Goal: Task Accomplishment & Management: Use online tool/utility

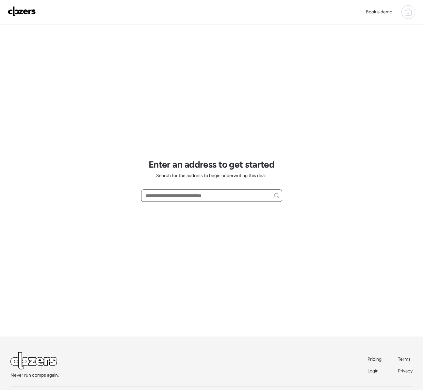
click at [169, 196] on input "text" at bounding box center [211, 195] width 135 height 9
paste input "**********"
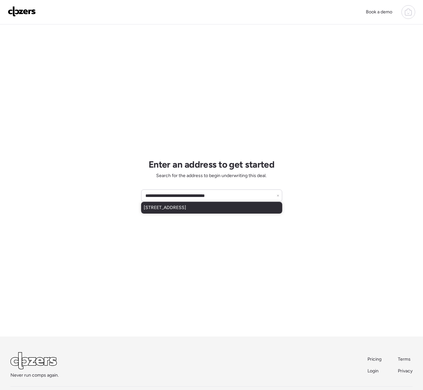
click at [186, 208] on span "[STREET_ADDRESS]" at bounding box center [165, 208] width 42 height 7
type input "**********"
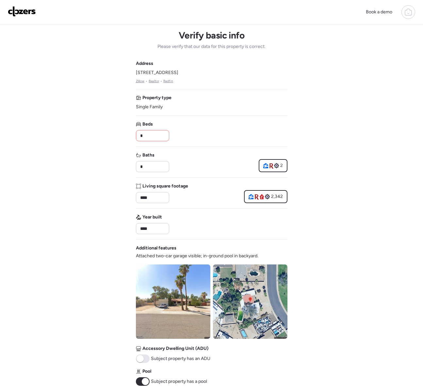
click at [151, 135] on input "*" at bounding box center [152, 135] width 27 height 9
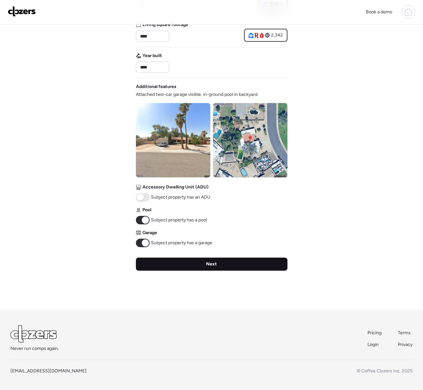
type input "*"
click at [156, 266] on div "Next" at bounding box center [211, 264] width 151 height 13
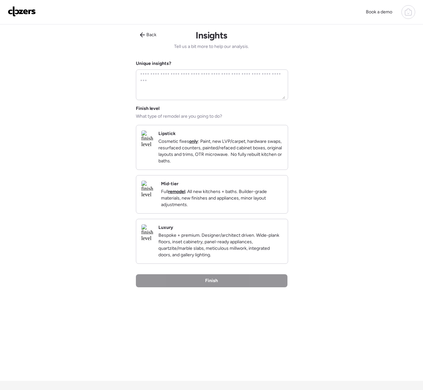
click at [244, 163] on p "Cosmetic fixes only : Paint, new LVP/carpet, hardware swaps, resurfaced counter…" at bounding box center [220, 151] width 124 height 26
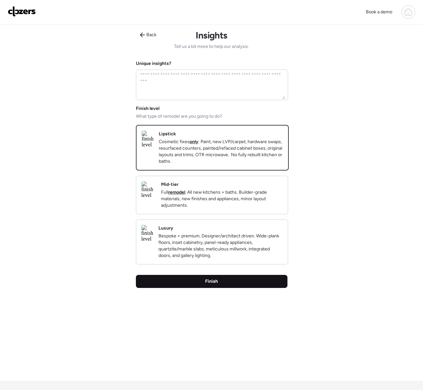
click at [234, 288] on div "Finish" at bounding box center [211, 281] width 151 height 13
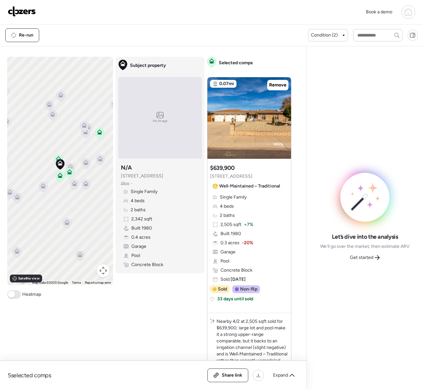
drag, startPoint x: 348, startPoint y: 257, endPoint x: 355, endPoint y: 259, distance: 7.0
click at [350, 258] on div "Get started" at bounding box center [365, 258] width 38 height 10
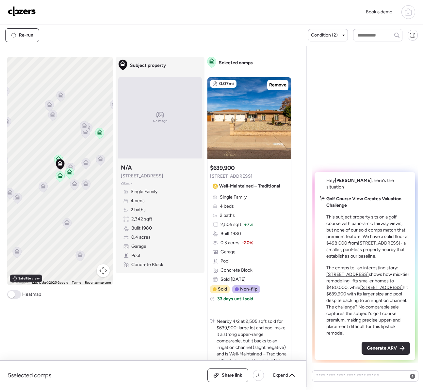
click at [303, 259] on div "Comps list To activate drag with keyboard, press Alt + Enter. Once in keyboard …" at bounding box center [151, 216] width 303 height 341
drag, startPoint x: 377, startPoint y: 348, endPoint x: 349, endPoint y: 346, distance: 27.8
click at [377, 348] on span "Generate ARV" at bounding box center [381, 348] width 30 height 7
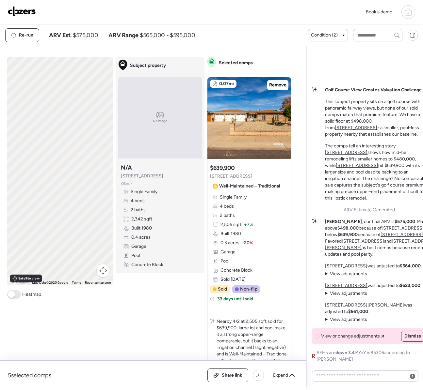
click at [234, 372] on span "Share link" at bounding box center [232, 375] width 21 height 7
click at [34, 18] on div "Book a demo" at bounding box center [211, 12] width 423 height 24
click at [33, 14] on img at bounding box center [22, 11] width 28 height 10
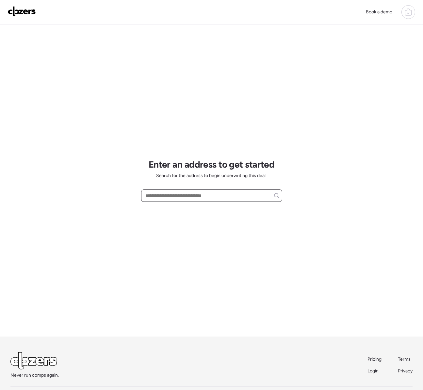
click at [166, 196] on input "text" at bounding box center [211, 195] width 135 height 9
paste input "**********"
click at [165, 209] on span "1913 W Palm Ln, Phoenix, AZ, 85009" at bounding box center [165, 208] width 42 height 7
type input "**********"
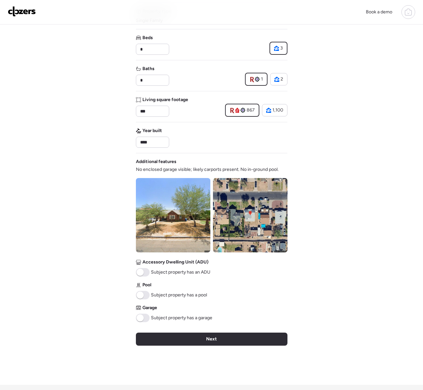
click at [223, 331] on div "Verify basic info Please verify that our data for this property is correct. Add…" at bounding box center [211, 161] width 151 height 447
click at [222, 337] on div "Next" at bounding box center [211, 339] width 151 height 13
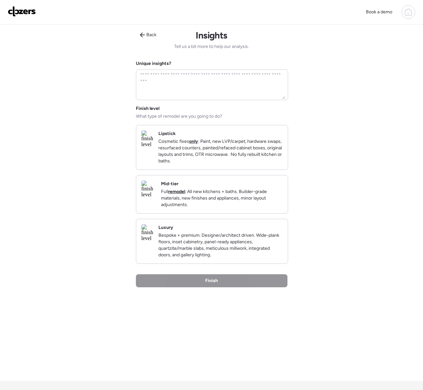
click at [235, 144] on p "Cosmetic fixes only : Paint, new LVP/carpet, hardware swaps, resurfaced counter…" at bounding box center [220, 151] width 124 height 26
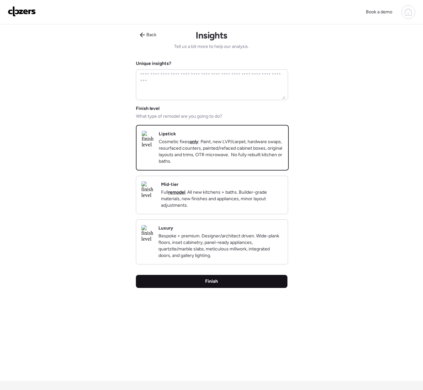
click at [229, 288] on div "Finish" at bounding box center [211, 281] width 151 height 13
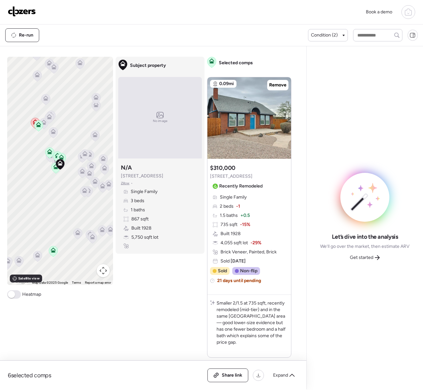
click at [360, 258] on span "Get started" at bounding box center [360, 257] width 23 height 7
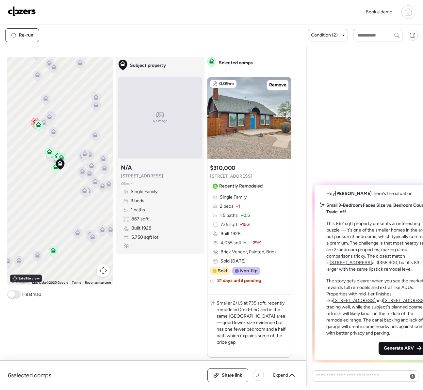
click at [383, 345] on span "Generate ARV" at bounding box center [398, 348] width 30 height 7
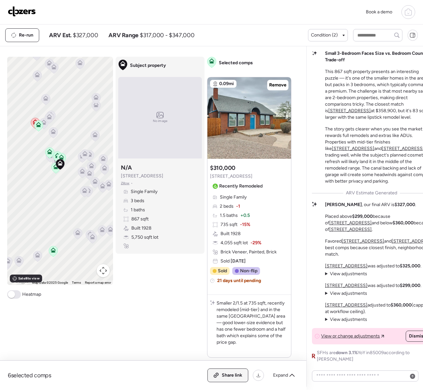
click at [243, 376] on div "Share link" at bounding box center [228, 375] width 40 height 13
click at [25, 15] on img at bounding box center [22, 11] width 28 height 10
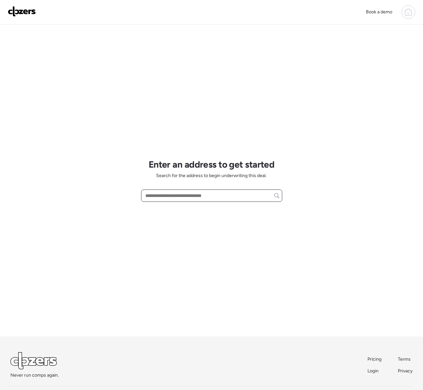
paste input "**********"
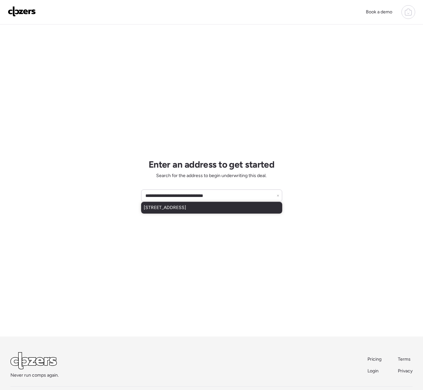
click at [179, 208] on span "3820 W Golden Ln, Phoenix, AZ, 85051" at bounding box center [165, 208] width 42 height 7
type input "**********"
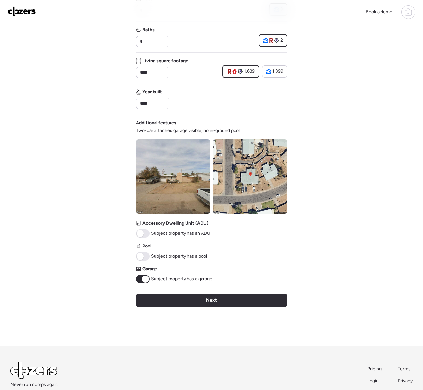
scroll to position [162, 0]
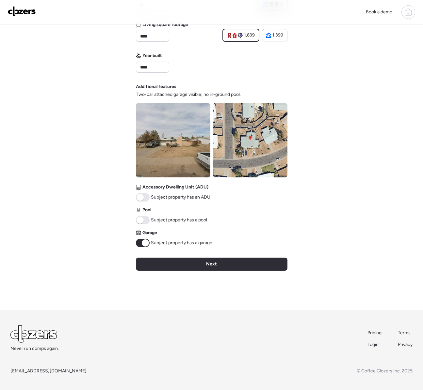
click at [146, 265] on div "Next" at bounding box center [211, 264] width 151 height 13
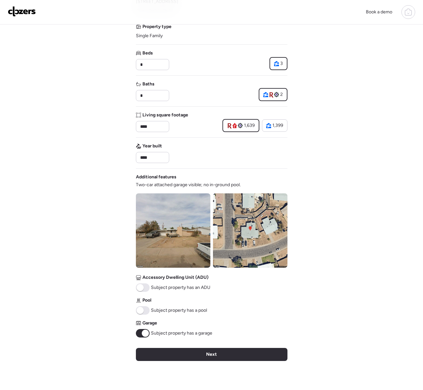
click at [146, 265] on div "Verify basic info Please verify that our data for this property is correct. Add…" at bounding box center [211, 176] width 151 height 447
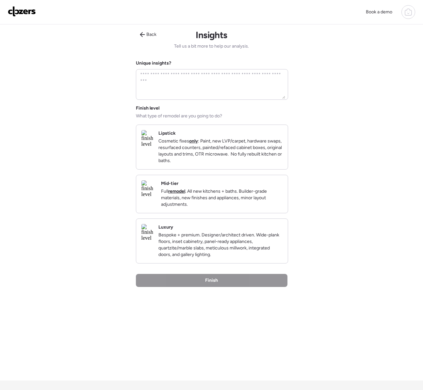
scroll to position [0, 0]
click at [209, 153] on p "Cosmetic fixes only : Paint, new LVP/carpet, hardware swaps, resurfaced counter…" at bounding box center [220, 151] width 124 height 26
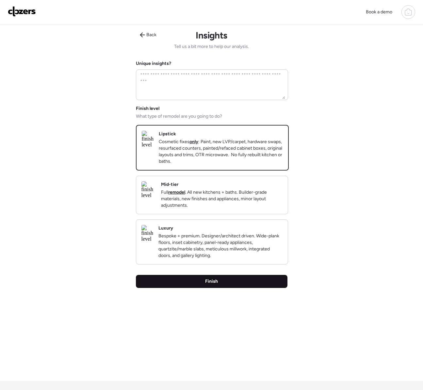
click at [160, 288] on div "Finish" at bounding box center [211, 281] width 151 height 13
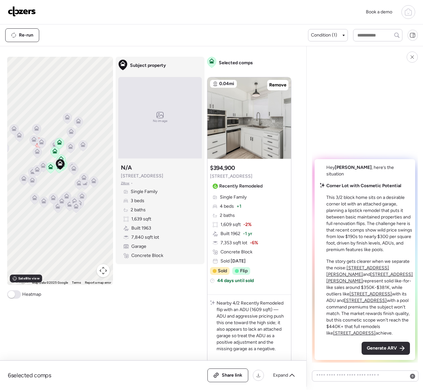
click at [376, 346] on span "Generate ARV" at bounding box center [381, 348] width 30 height 7
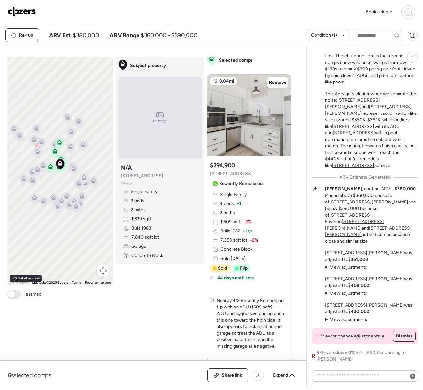
scroll to position [3, 0]
click at [242, 372] on div "Share link" at bounding box center [228, 375] width 40 height 13
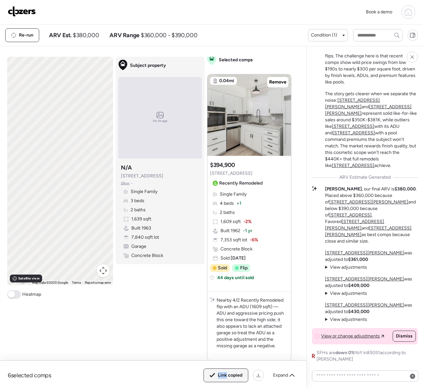
click at [241, 372] on div "Link copied" at bounding box center [226, 375] width 44 height 13
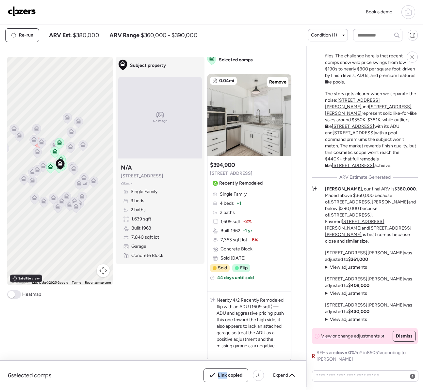
click at [19, 12] on img at bounding box center [22, 11] width 28 height 10
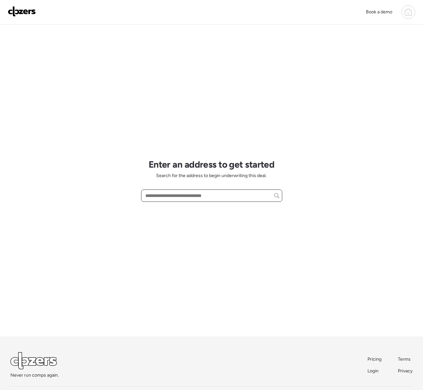
click at [168, 193] on input "text" at bounding box center [211, 195] width 135 height 9
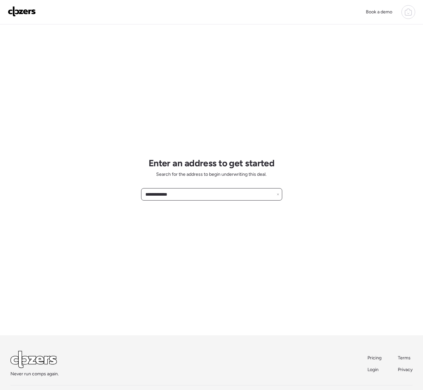
scroll to position [1, 0]
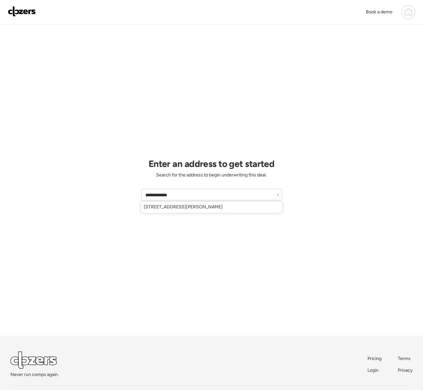
click at [188, 211] on div "2012 W Romley Rd, Phoenix, AZ, 85041" at bounding box center [211, 207] width 141 height 12
type input "**********"
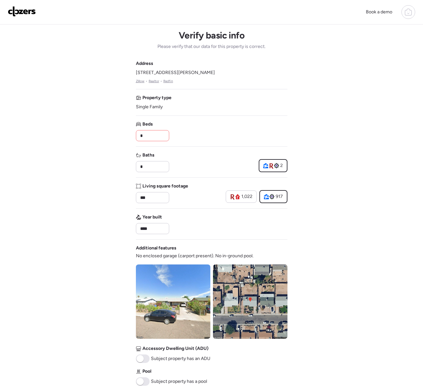
click at [159, 134] on input "*" at bounding box center [152, 135] width 27 height 9
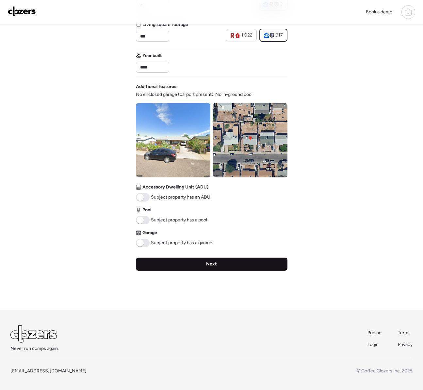
type input "*"
click at [179, 268] on div "Next" at bounding box center [211, 264] width 151 height 13
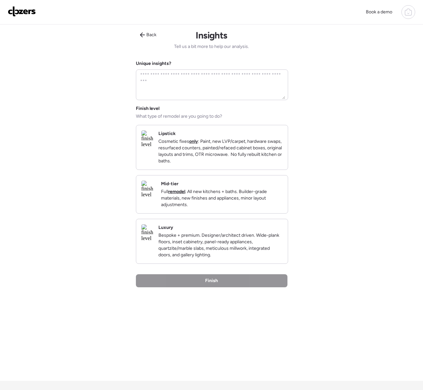
click at [196, 162] on p "Cosmetic fixes only : Paint, new LVP/carpet, hardware swaps, resurfaced counter…" at bounding box center [220, 151] width 124 height 26
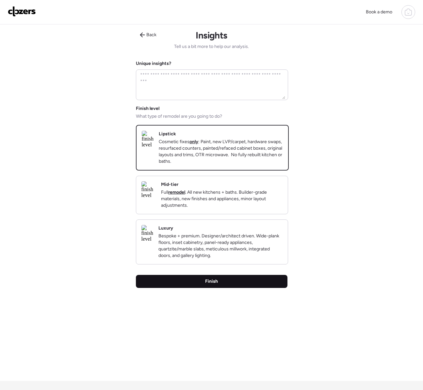
click at [204, 288] on div "Finish" at bounding box center [211, 281] width 151 height 13
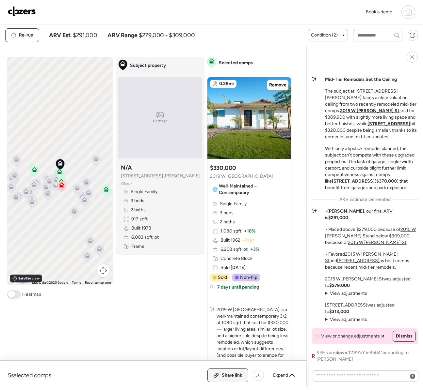
click at [218, 372] on div "Share link" at bounding box center [228, 375] width 40 height 13
click at [26, 12] on img at bounding box center [22, 11] width 28 height 10
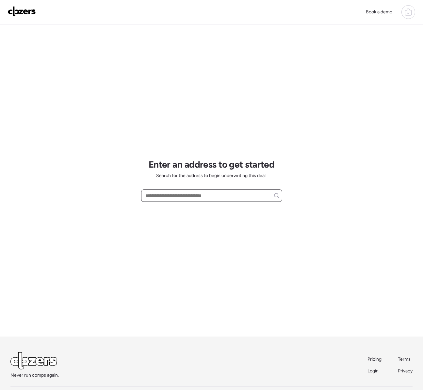
click at [156, 195] on input "text" at bounding box center [211, 195] width 135 height 9
paste input "**********"
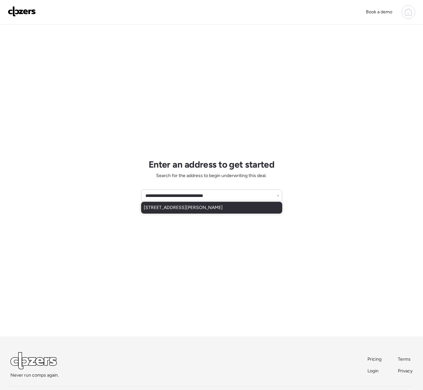
click at [169, 209] on span "2012 W Romley Rd, Phoenix, AZ, 85041" at bounding box center [183, 208] width 79 height 7
type input "**********"
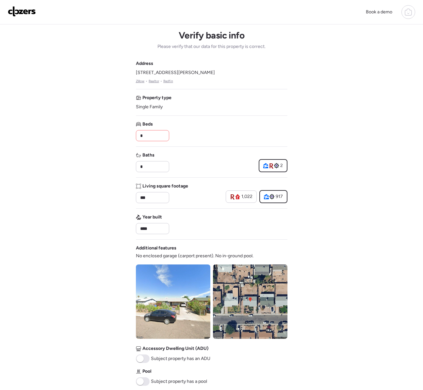
click at [150, 136] on input "*" at bounding box center [152, 135] width 27 height 9
type input "*"
click at [147, 166] on input "*" at bounding box center [152, 166] width 27 height 9
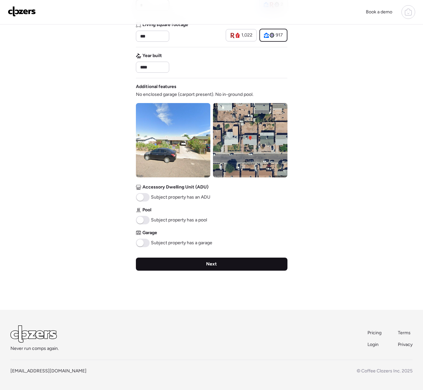
type input "*"
click at [158, 259] on div "Next" at bounding box center [211, 264] width 151 height 13
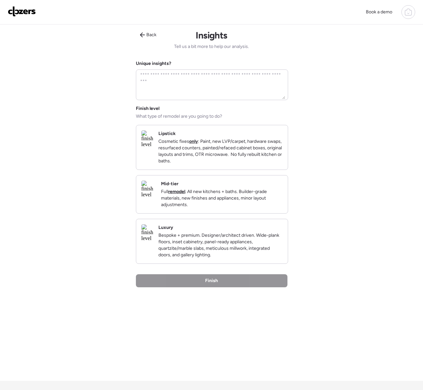
click at [208, 162] on p "Cosmetic fixes only : Paint, new LVP/carpet, hardware swaps, resurfaced counter…" at bounding box center [220, 151] width 124 height 26
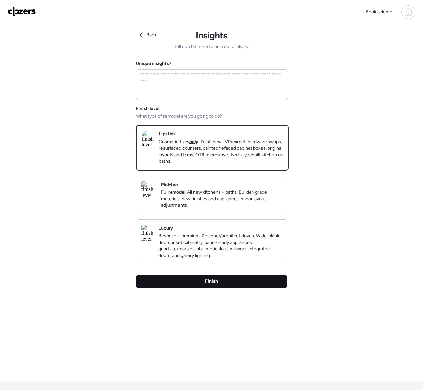
click at [202, 288] on div "Finish" at bounding box center [211, 281] width 151 height 13
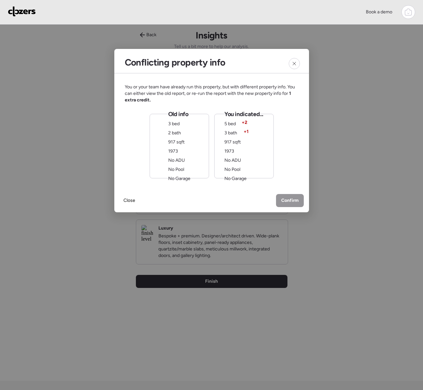
click at [190, 135] on div "Old info 3 bed 2 bath 917 sqft 1973 No ADU No Pool No Garage" at bounding box center [178, 146] width 59 height 65
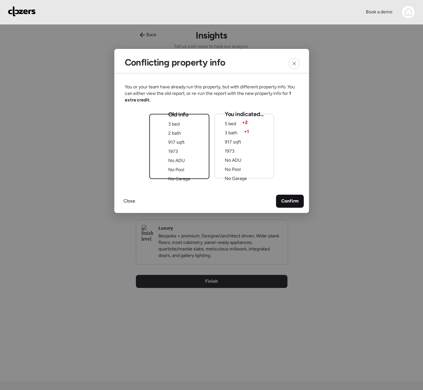
click at [289, 202] on span "Confirm" at bounding box center [289, 201] width 17 height 7
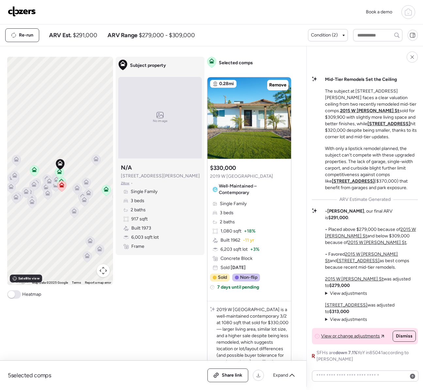
click at [24, 12] on img at bounding box center [22, 11] width 28 height 10
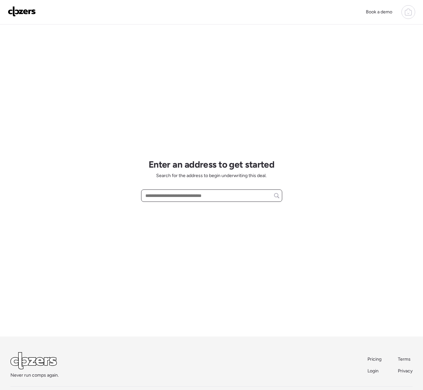
click at [181, 191] on input "text" at bounding box center [211, 195] width 135 height 9
drag, startPoint x: 181, startPoint y: 191, endPoint x: 174, endPoint y: 182, distance: 11.3
click at [181, 191] on input "text" at bounding box center [211, 195] width 135 height 9
paste input "**********"
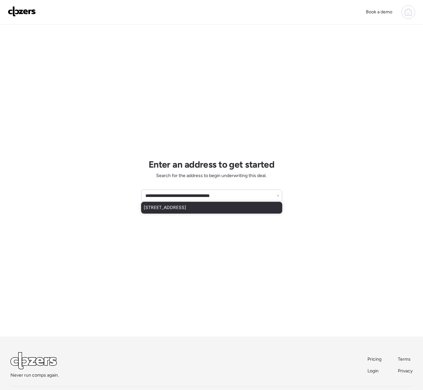
click at [162, 208] on span "[STREET_ADDRESS]" at bounding box center [165, 208] width 42 height 7
type input "**********"
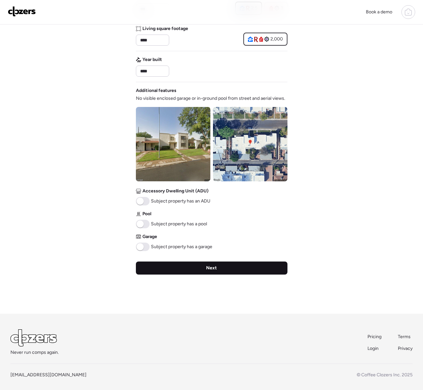
click at [188, 267] on div "Next" at bounding box center [211, 268] width 151 height 13
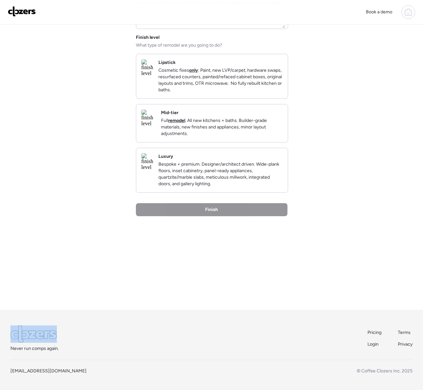
click at [188, 267] on div "Back Insights Tell us a bit more to help our analysis. Unique insights? Finish …" at bounding box center [211, 131] width 151 height 357
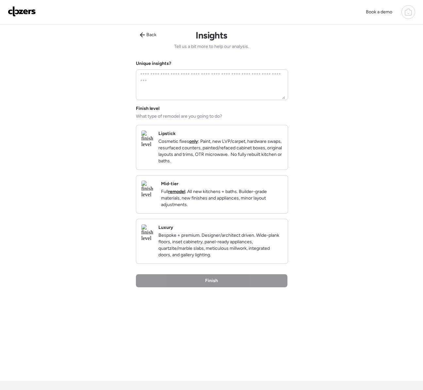
drag, startPoint x: 214, startPoint y: 141, endPoint x: 212, endPoint y: 158, distance: 17.2
click at [198, 141] on strong "only" at bounding box center [193, 142] width 9 height 6
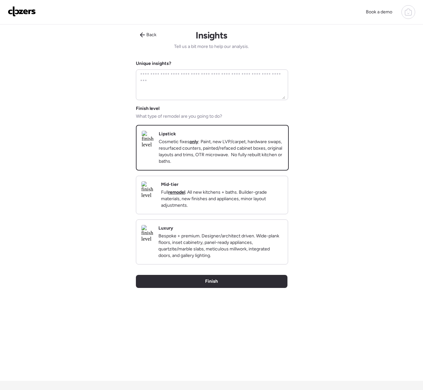
drag, startPoint x: 217, startPoint y: 288, endPoint x: 207, endPoint y: 284, distance: 11.2
click at [217, 288] on div "Finish" at bounding box center [211, 281] width 151 height 13
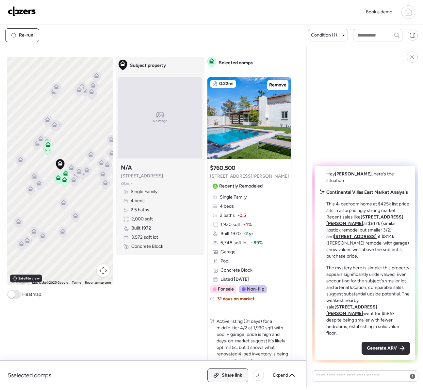
drag, startPoint x: 213, startPoint y: 377, endPoint x: 235, endPoint y: 372, distance: 22.1
click at [213, 377] on icon at bounding box center [216, 375] width 6 height 5
click at [368, 351] on span "Generate ARV" at bounding box center [381, 348] width 30 height 7
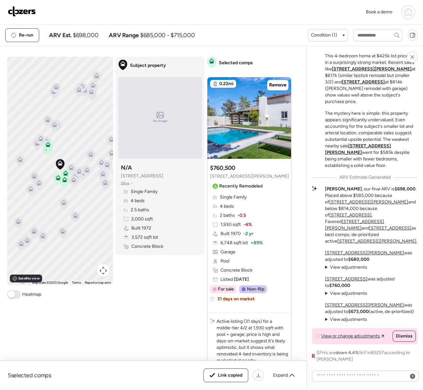
click at [28, 9] on img at bounding box center [22, 11] width 28 height 10
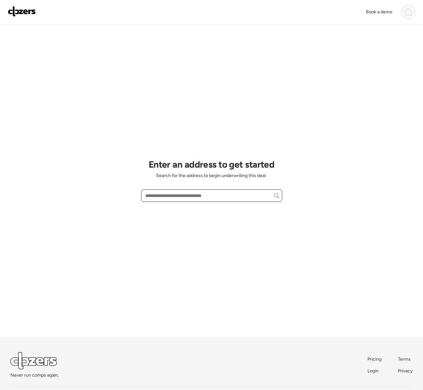
paste input "**********"
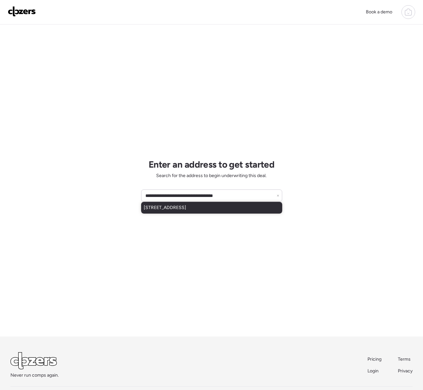
click at [183, 210] on span "[STREET_ADDRESS]" at bounding box center [165, 208] width 42 height 7
type input "**********"
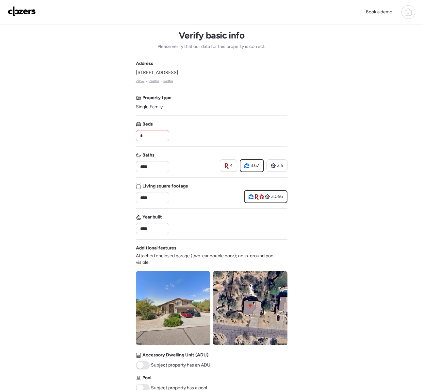
click at [159, 136] on input "*" at bounding box center [152, 135] width 27 height 9
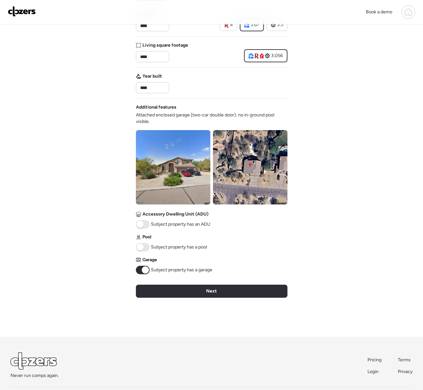
scroll to position [168, 0]
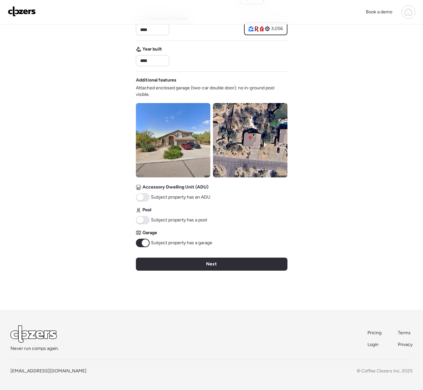
type input "*"
click at [186, 272] on div "Verify basic info Please verify that our data for this property is correct. Add…" at bounding box center [211, 83] width 151 height 454
click at [188, 268] on div "Next" at bounding box center [211, 264] width 151 height 13
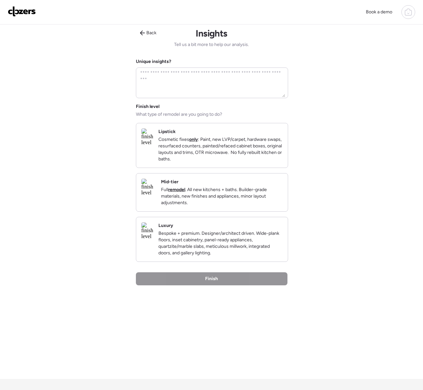
scroll to position [0, 0]
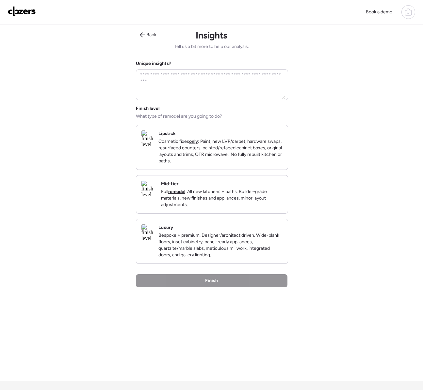
click at [221, 163] on p "Cosmetic fixes only : Paint, new LVP/carpet, hardware swaps, resurfaced counter…" at bounding box center [220, 151] width 124 height 26
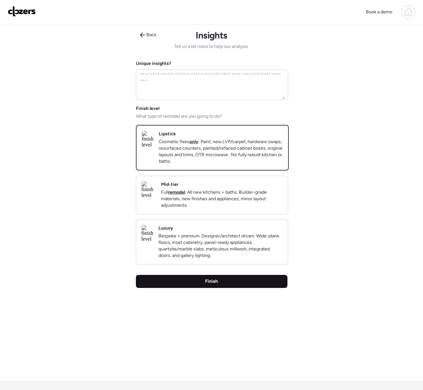
click at [213, 285] on span "Finish" at bounding box center [211, 281] width 13 height 7
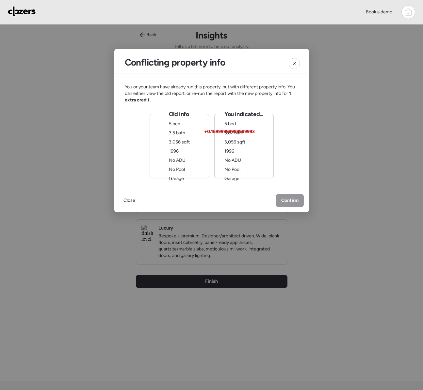
click at [177, 139] on span "3,056 sqft" at bounding box center [179, 142] width 21 height 6
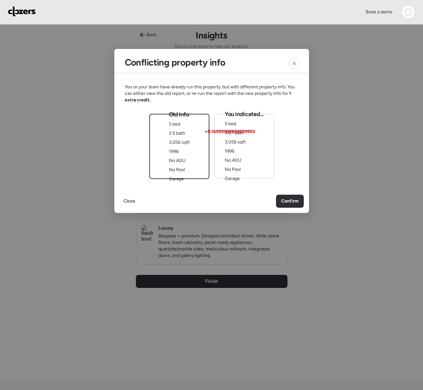
drag, startPoint x: 280, startPoint y: 202, endPoint x: 275, endPoint y: 201, distance: 5.6
click at [281, 202] on span "Confirm" at bounding box center [289, 201] width 17 height 7
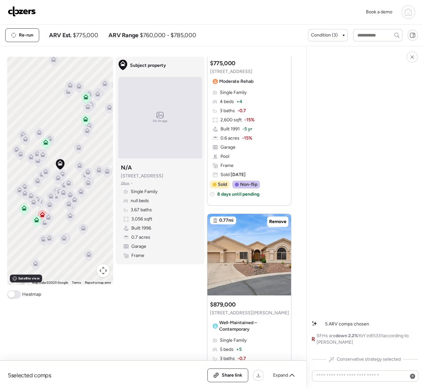
scroll to position [107, 0]
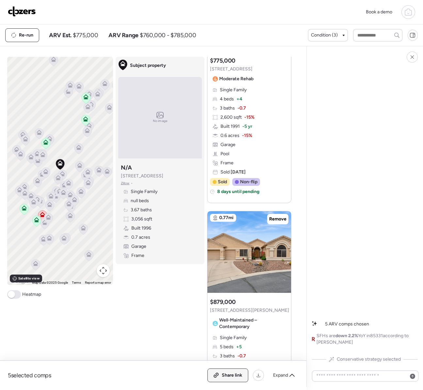
click at [212, 375] on div "Share link" at bounding box center [228, 375] width 40 height 13
click at [26, 9] on img at bounding box center [22, 11] width 28 height 10
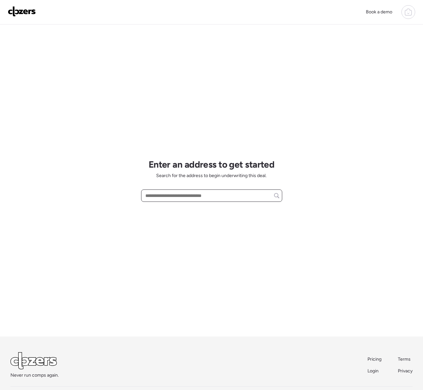
click at [201, 194] on input "text" at bounding box center [211, 195] width 135 height 9
paste input "**********"
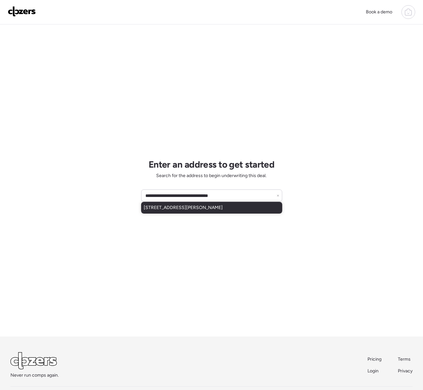
click at [180, 206] on span "[STREET_ADDRESS][PERSON_NAME]" at bounding box center [183, 208] width 79 height 7
type input "**********"
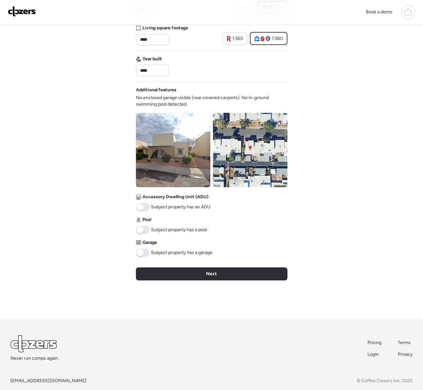
scroll to position [168, 0]
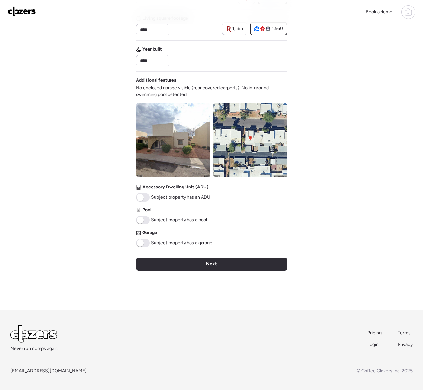
click at [219, 261] on div "Next" at bounding box center [211, 264] width 151 height 13
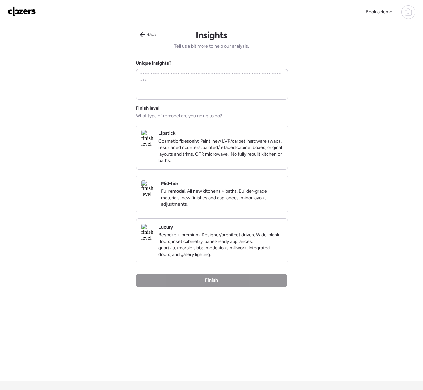
scroll to position [0, 0]
click at [222, 179] on div "Finish level What type of remodel are you going to do? Lipstick Cosmetic fixes …" at bounding box center [211, 184] width 151 height 159
click at [222, 176] on div "Finish level What type of remodel are you going to do? Lipstick Cosmetic fixes …" at bounding box center [211, 184] width 151 height 159
click at [222, 170] on div "Lipstick Cosmetic fixes only : Paint, new LVP/carpet, hardware swaps, resurface…" at bounding box center [211, 147] width 151 height 44
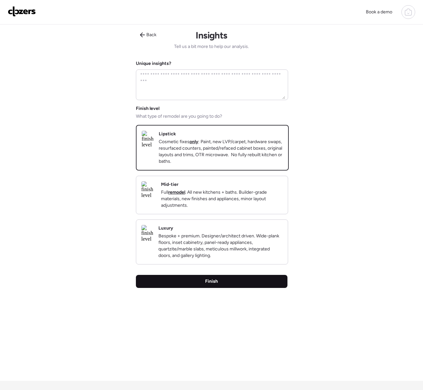
click at [214, 285] on span "Finish" at bounding box center [211, 281] width 13 height 7
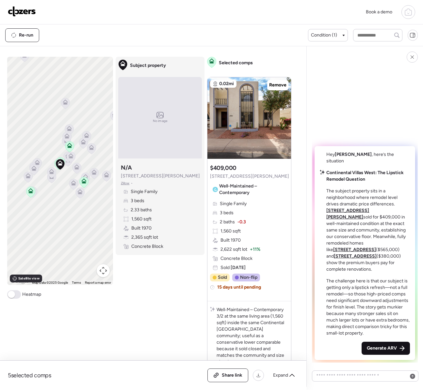
click at [392, 350] on span "Generate ARV" at bounding box center [381, 348] width 30 height 7
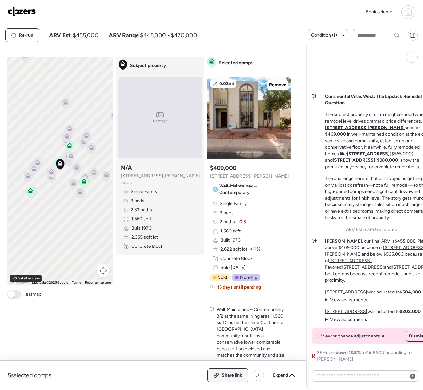
click at [236, 373] on span "Share link" at bounding box center [232, 375] width 21 height 7
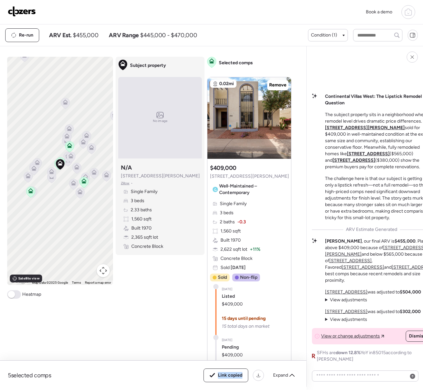
click at [30, 12] on img at bounding box center [22, 11] width 28 height 10
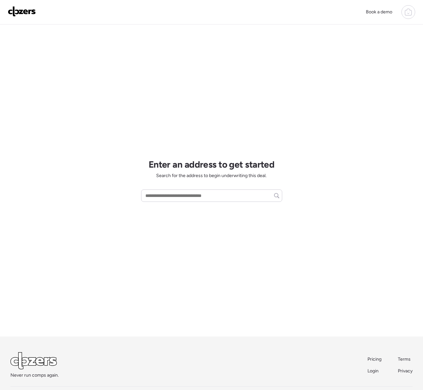
click at [26, 12] on img at bounding box center [22, 11] width 28 height 10
click at [407, 13] on icon at bounding box center [408, 13] width 2 height 2
click at [347, 53] on span "Report history" at bounding box center [344, 55] width 29 height 7
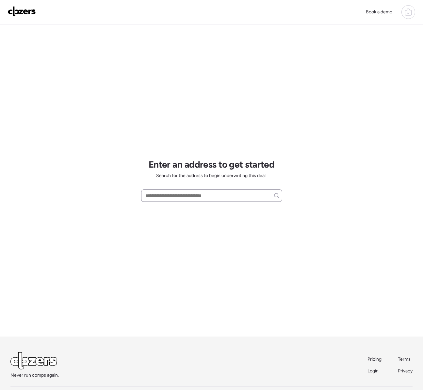
click at [152, 195] on input "text" at bounding box center [211, 195] width 135 height 9
paste input "**********"
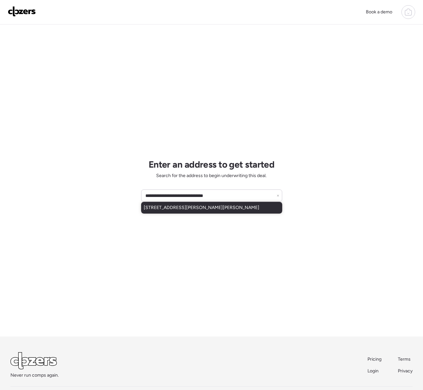
click at [176, 208] on span "30440 W Dale Ln, Wittmann, AZ, 85361" at bounding box center [202, 208] width 116 height 7
type input "**********"
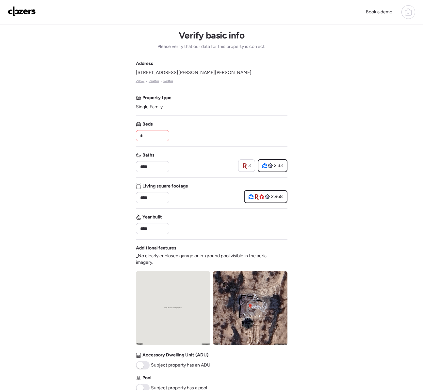
click at [156, 136] on input "*" at bounding box center [152, 135] width 27 height 9
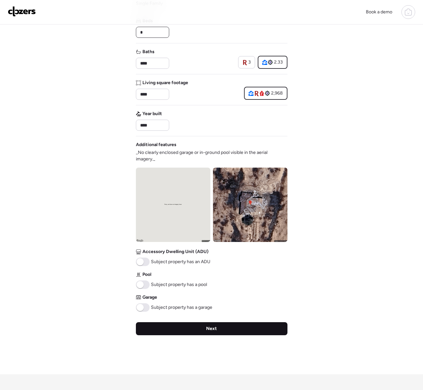
type input "*"
click at [160, 326] on div "Next" at bounding box center [211, 328] width 151 height 13
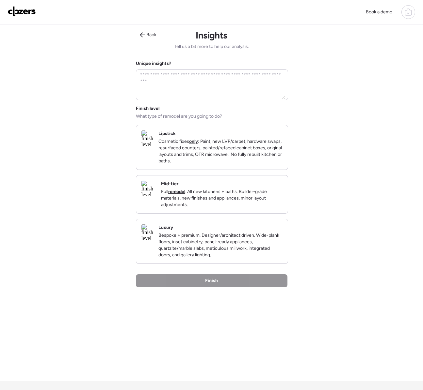
drag, startPoint x: 187, startPoint y: 158, endPoint x: 180, endPoint y: 189, distance: 31.6
click at [187, 158] on p "Cosmetic fixes only : Paint, new LVP/carpet, hardware swaps, resurfaced counter…" at bounding box center [220, 151] width 124 height 26
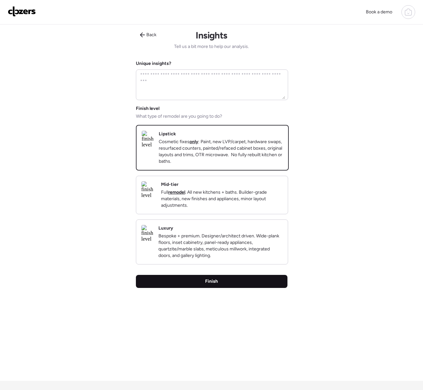
click at [186, 288] on div "Finish" at bounding box center [211, 281] width 151 height 13
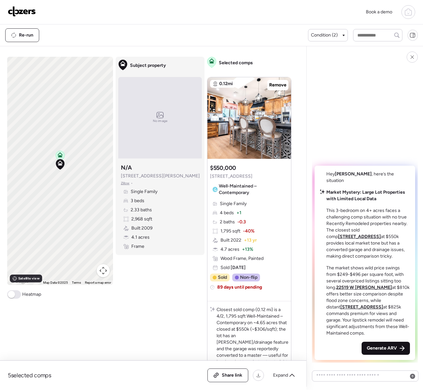
click at [395, 348] on span "Generate ARV" at bounding box center [381, 348] width 30 height 7
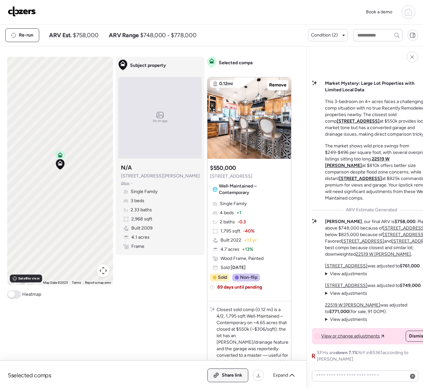
click at [227, 373] on span "Share link" at bounding box center [232, 375] width 21 height 7
click at [29, 11] on img at bounding box center [22, 11] width 28 height 10
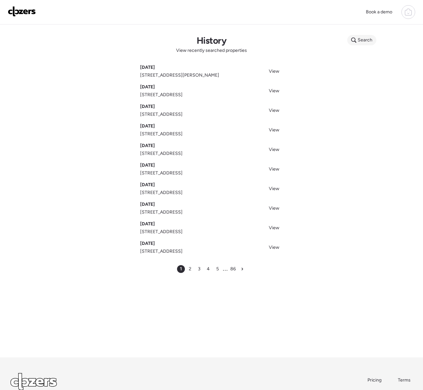
click at [352, 42] on icon at bounding box center [353, 40] width 5 height 5
click at [352, 42] on input "text" at bounding box center [374, 41] width 48 height 9
type input "**********"
click at [363, 59] on span "2012 W Romley Rd, Phoenix, AZ, 85041" at bounding box center [373, 56] width 49 height 13
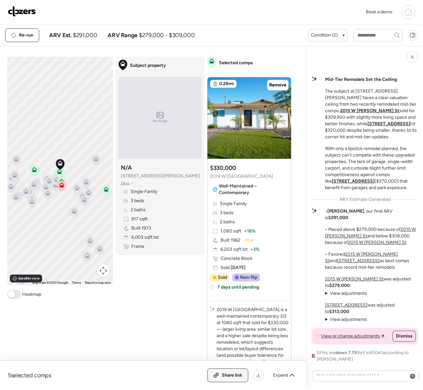
click at [225, 372] on span "Share link" at bounding box center [232, 375] width 21 height 7
click at [408, 11] on icon at bounding box center [408, 12] width 8 height 8
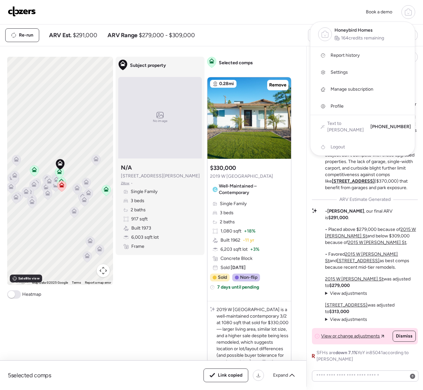
click at [349, 54] on span "Report history" at bounding box center [344, 55] width 29 height 7
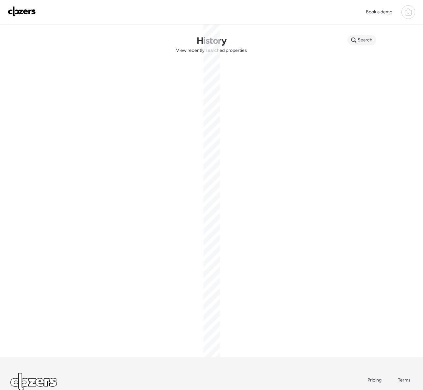
click at [358, 39] on span "Search" at bounding box center [364, 40] width 15 height 7
click at [358, 39] on input "text" at bounding box center [374, 41] width 48 height 9
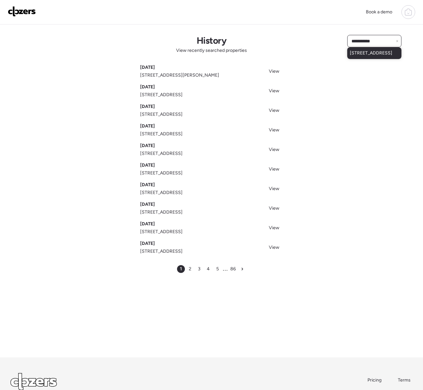
type input "**********"
click at [358, 56] on span "[STREET_ADDRESS]" at bounding box center [370, 53] width 42 height 7
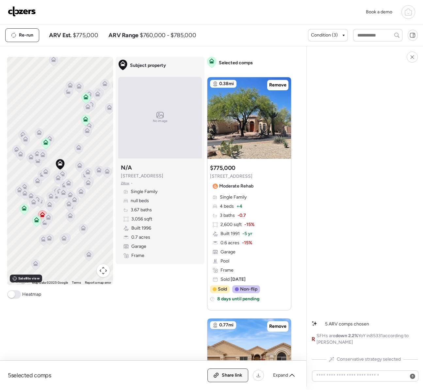
click at [220, 372] on div "Share link" at bounding box center [228, 375] width 40 height 13
click at [26, 10] on img at bounding box center [22, 11] width 28 height 10
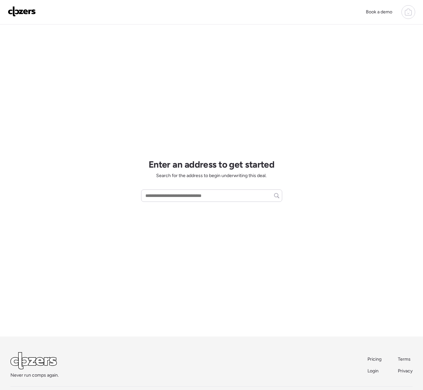
click at [403, 13] on div at bounding box center [408, 12] width 14 height 14
click at [352, 56] on span "Report history" at bounding box center [344, 55] width 29 height 7
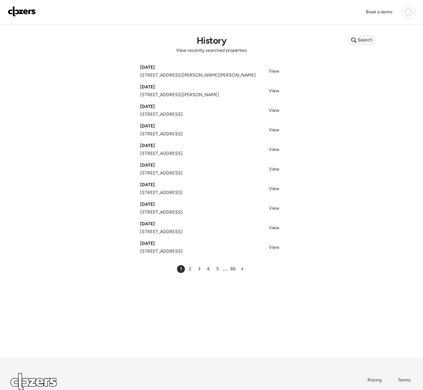
click at [355, 41] on icon at bounding box center [353, 40] width 5 height 5
type input "**********"
click at [373, 58] on span "[STREET_ADDRESS][PERSON_NAME]" at bounding box center [373, 56] width 49 height 13
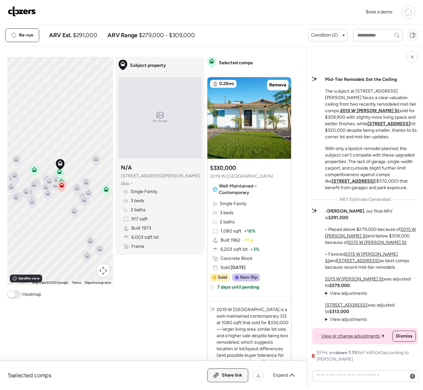
click at [218, 375] on icon at bounding box center [216, 375] width 6 height 5
click at [25, 9] on img at bounding box center [22, 11] width 28 height 10
